Goal: Task Accomplishment & Management: Manage account settings

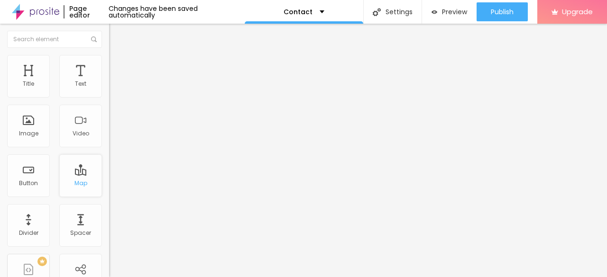
click at [81, 173] on div "Map" at bounding box center [80, 176] width 43 height 43
click at [118, 67] on span "Advanced" at bounding box center [133, 71] width 31 height 8
click at [109, 34] on button "Edit Coluna" at bounding box center [163, 35] width 109 height 22
click at [74, 183] on div "Map" at bounding box center [80, 183] width 13 height 7
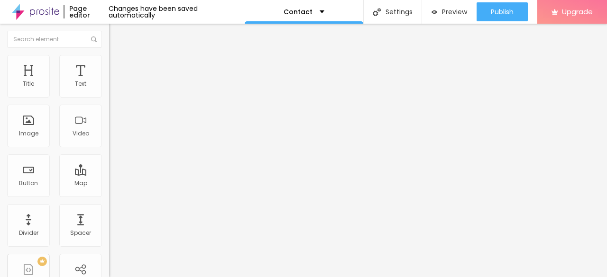
click at [109, 64] on img at bounding box center [113, 68] width 9 height 9
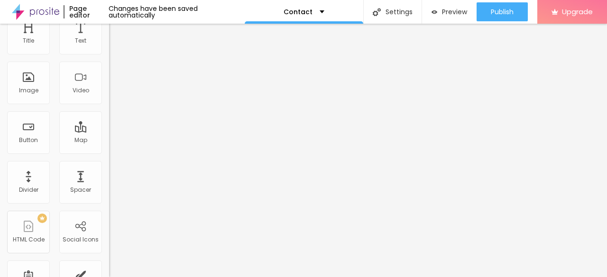
scroll to position [79, 0]
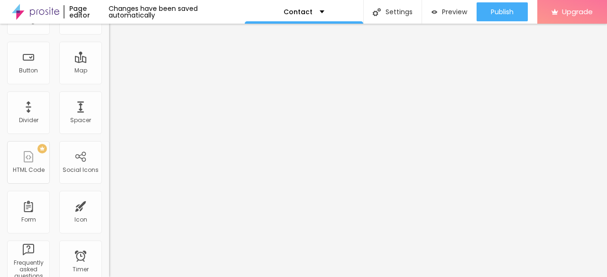
scroll to position [0, 0]
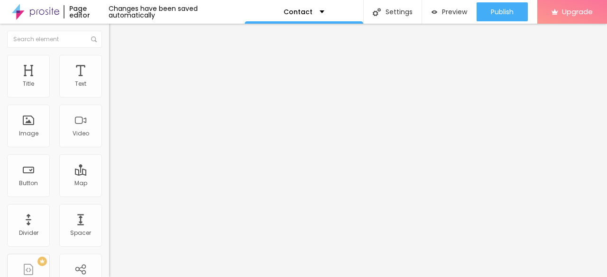
click at [109, 89] on input "Alboom Brasil" at bounding box center [166, 84] width 114 height 9
paste input "6520 Platt Ave #663, West Hills, Los Angeles, CA 91307"
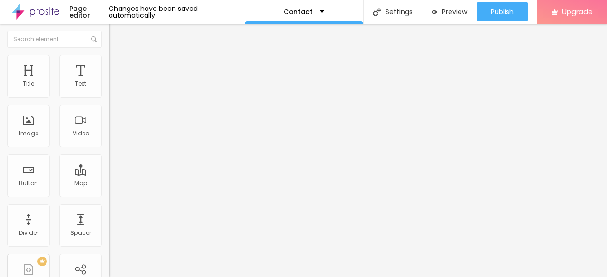
type input "6520 Platt Ave #663, West Hills, Los Angeles, CA 91307"
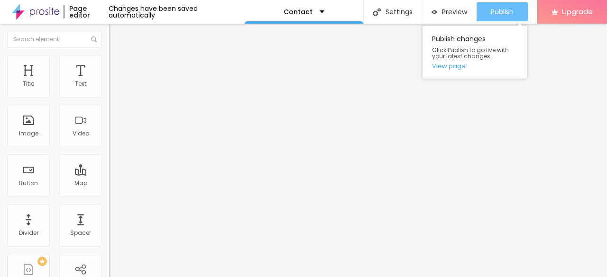
click at [482, 7] on button "Publish" at bounding box center [501, 11] width 51 height 19
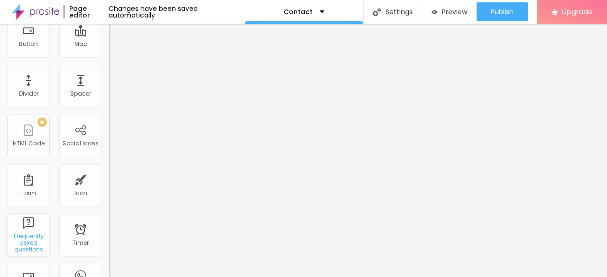
scroll to position [125, 0]
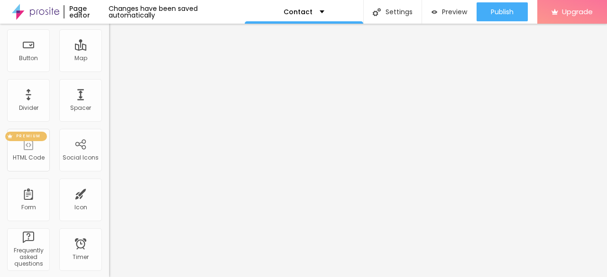
click at [35, 150] on div "PREMIUM HTML Code" at bounding box center [28, 150] width 43 height 43
click at [66, 153] on div "Social Icons" at bounding box center [80, 150] width 43 height 43
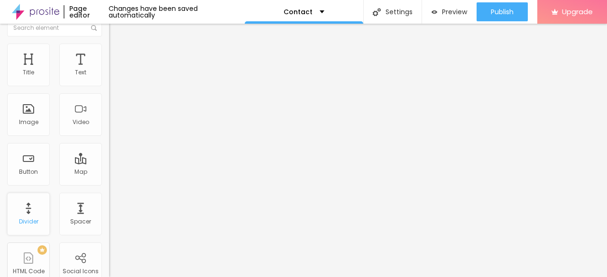
scroll to position [0, 0]
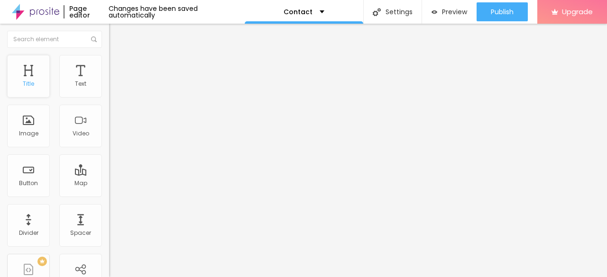
click at [44, 91] on div "Title" at bounding box center [28, 76] width 43 height 43
click at [82, 89] on div "Text" at bounding box center [80, 76] width 43 height 43
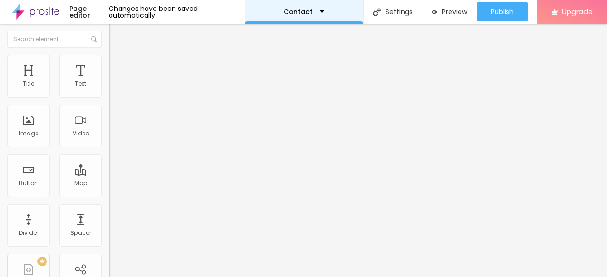
click at [315, 13] on div "Contact" at bounding box center [303, 12] width 41 height 7
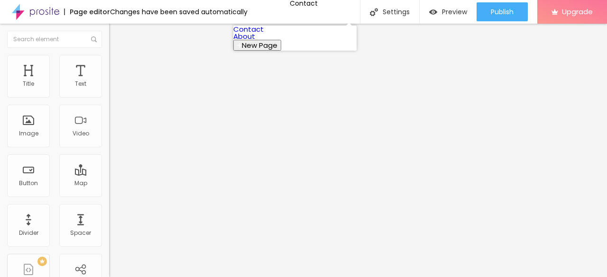
click at [264, 34] on link "Contact" at bounding box center [248, 29] width 30 height 10
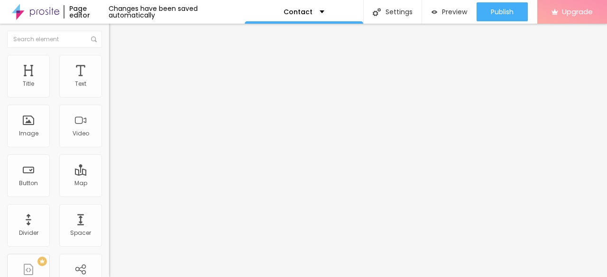
click at [595, 22] on button "Upgrade" at bounding box center [572, 12] width 70 height 24
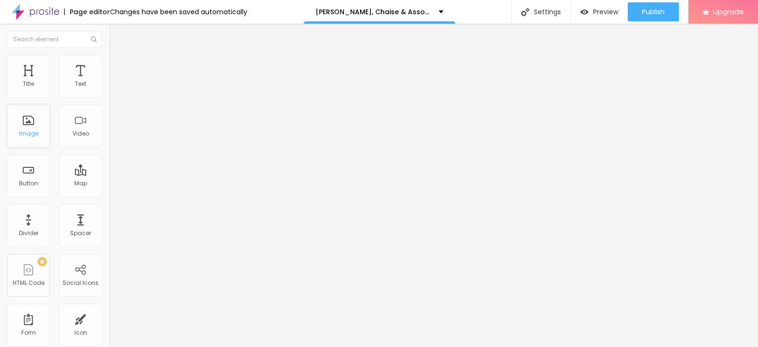
click at [35, 140] on div "Image" at bounding box center [28, 126] width 43 height 43
click at [31, 129] on div "Image" at bounding box center [28, 126] width 43 height 43
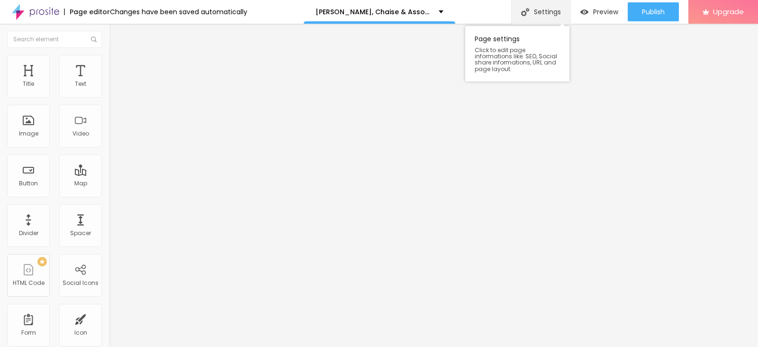
click at [550, 13] on div "Settings" at bounding box center [540, 12] width 59 height 24
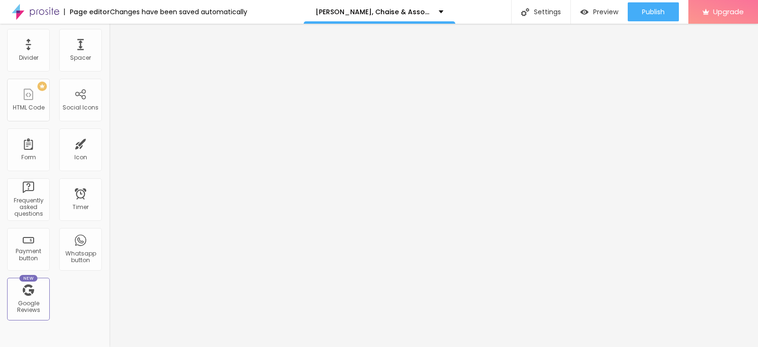
scroll to position [55, 0]
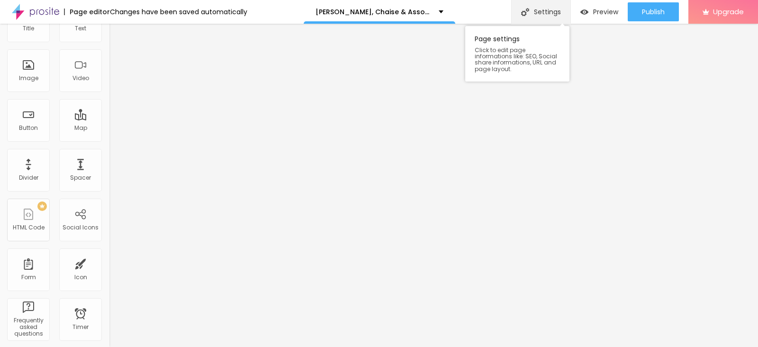
click at [552, 16] on div "Settings" at bounding box center [540, 12] width 59 height 24
